Goal: Task Accomplishment & Management: Manage account settings

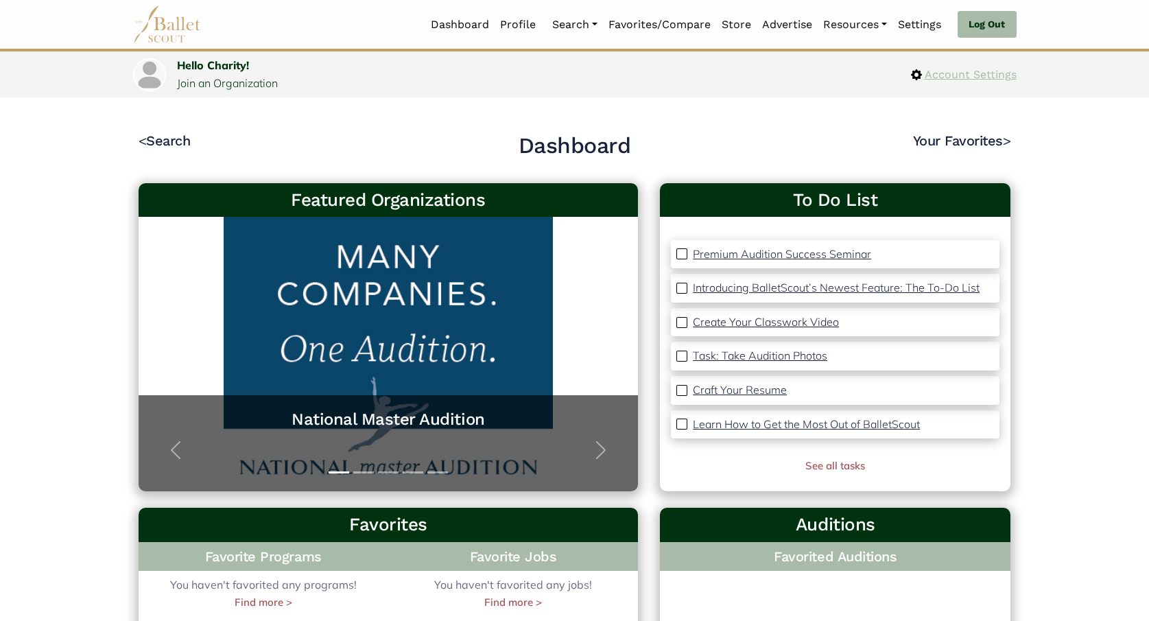
click at [991, 73] on span "Account Settings" at bounding box center [969, 75] width 95 height 18
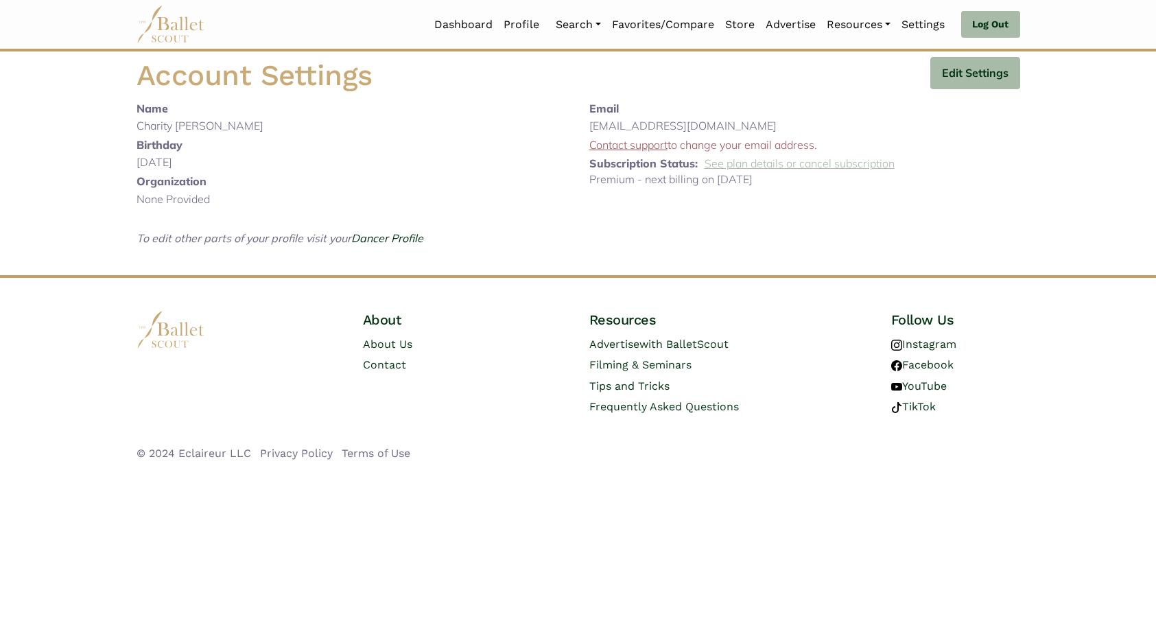
click at [758, 165] on link "See plan details or cancel subscription" at bounding box center [800, 163] width 190 height 14
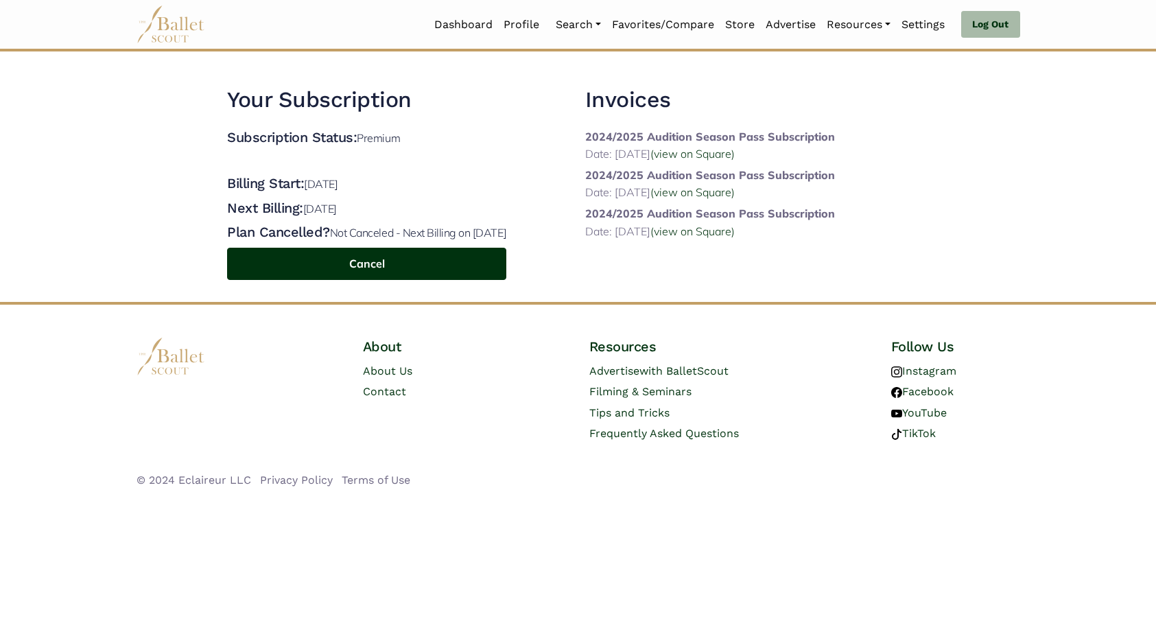
click at [389, 261] on button "Cancel" at bounding box center [366, 264] width 279 height 32
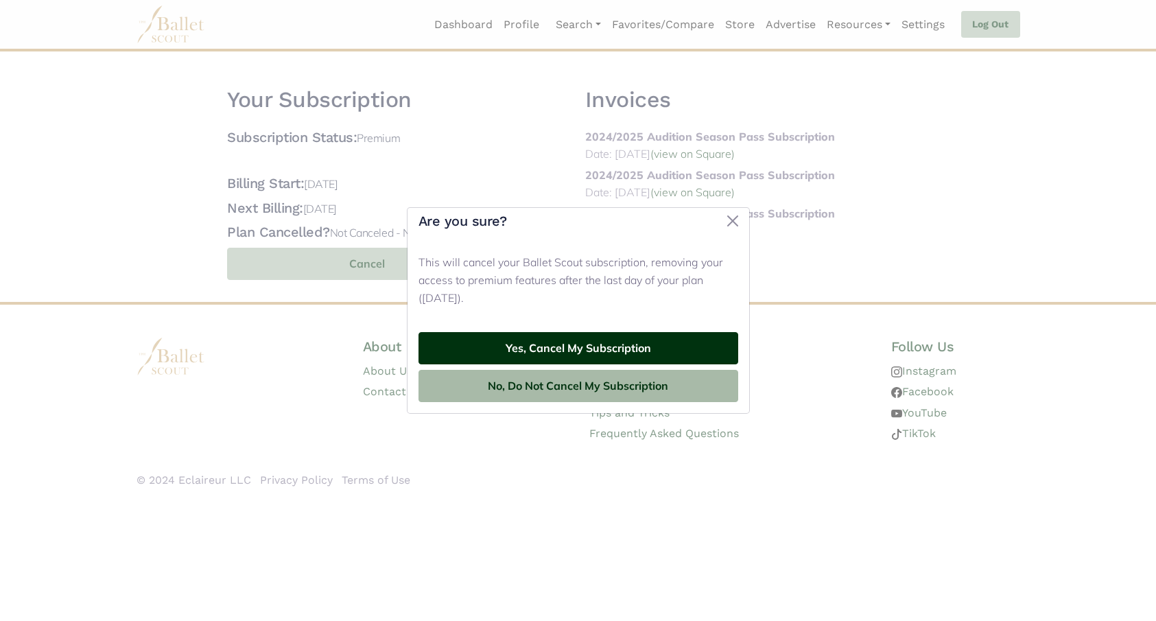
click at [608, 348] on button "Yes, Cancel My Subscription" at bounding box center [579, 348] width 320 height 32
